Goal: Task Accomplishment & Management: Manage account settings

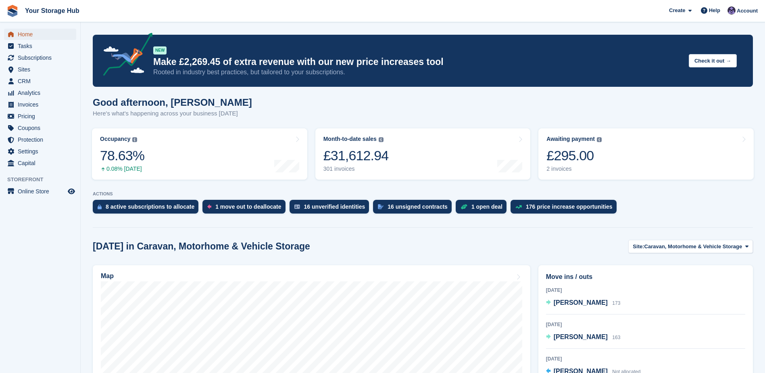
click at [28, 35] on span "Home" at bounding box center [42, 34] width 48 height 11
click at [22, 36] on span "Home" at bounding box center [42, 34] width 48 height 11
click at [34, 56] on span "Subscriptions" at bounding box center [42, 57] width 48 height 11
